Goal: Transaction & Acquisition: Purchase product/service

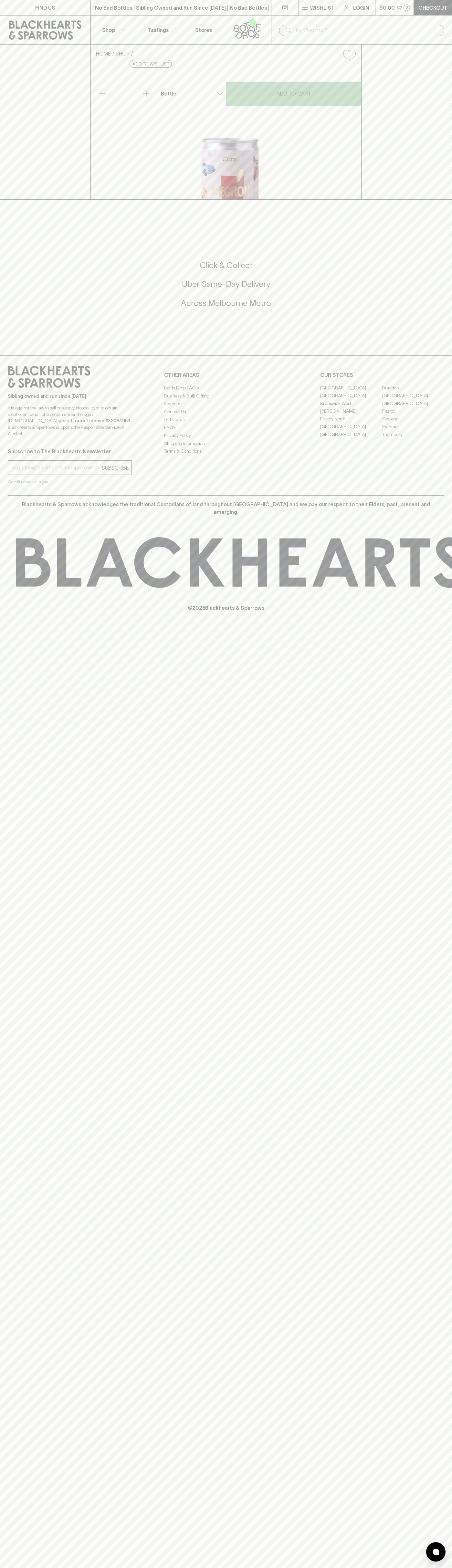
click at [83, 18] on link at bounding box center [45, 30] width 90 height 29
click at [244, 1567] on html "FIND US | No Bad Bottles | Sibling Owned and Run Since [DATE] | No Bad Bottles …" at bounding box center [226, 784] width 452 height 1568
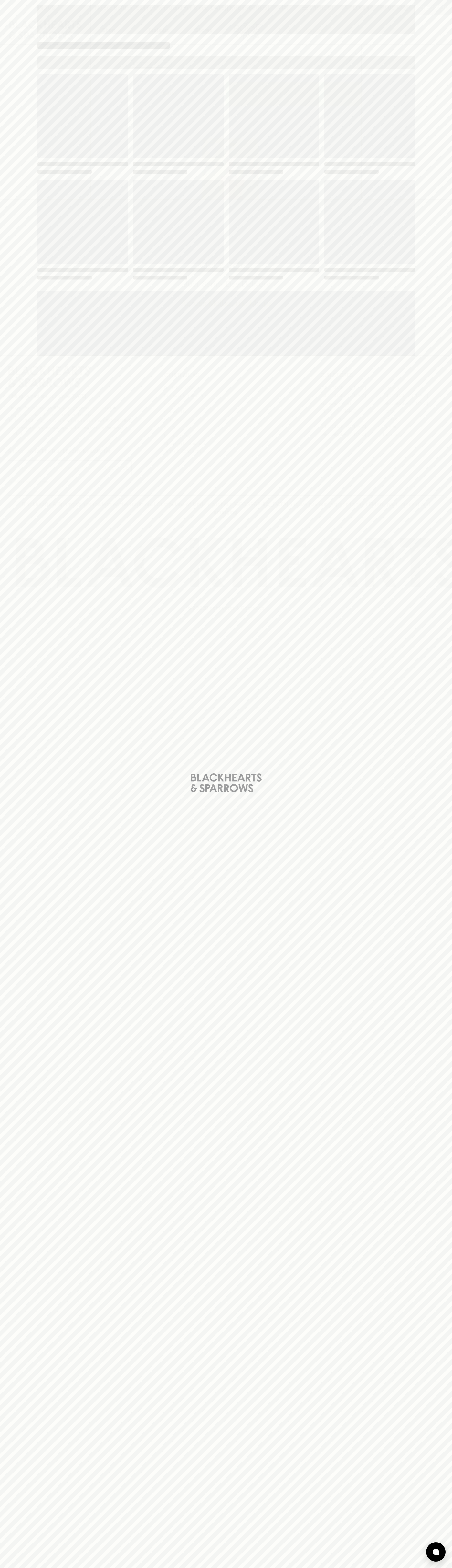
click at [24, 821] on div "Loading" at bounding box center [226, 784] width 452 height 1568
